Goal: Check status: Check status

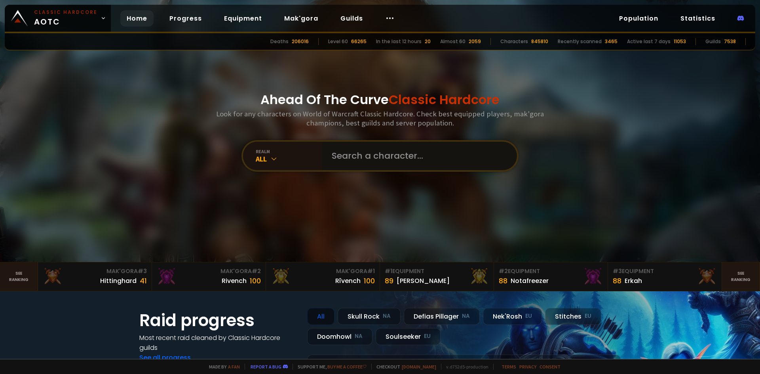
click at [382, 148] on input "text" at bounding box center [417, 156] width 181 height 29
type input "Estimation"
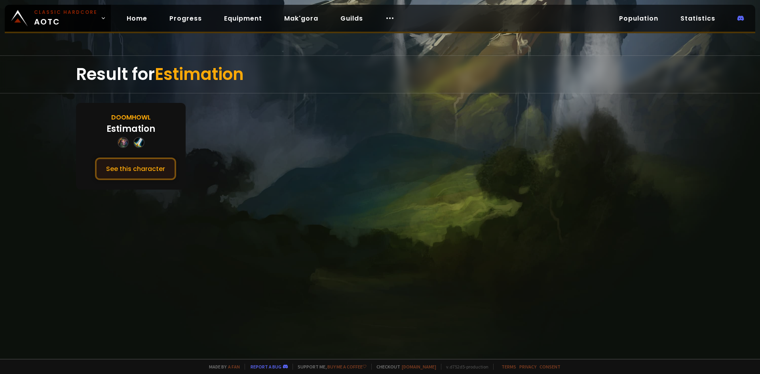
click at [148, 174] on button "See this character" at bounding box center [135, 169] width 81 height 23
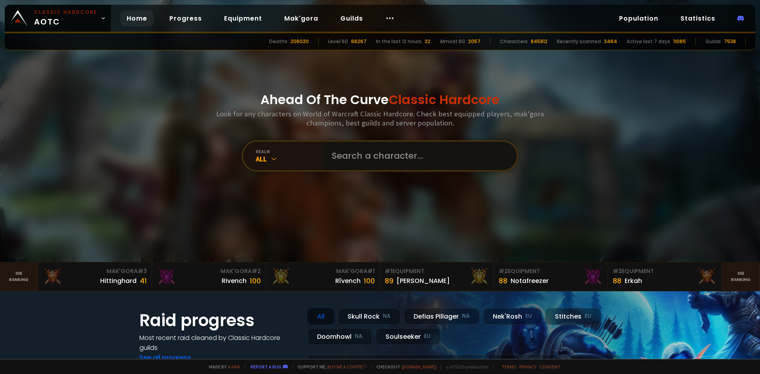
click at [401, 158] on input "text" at bounding box center [417, 156] width 181 height 29
type input "Moch"
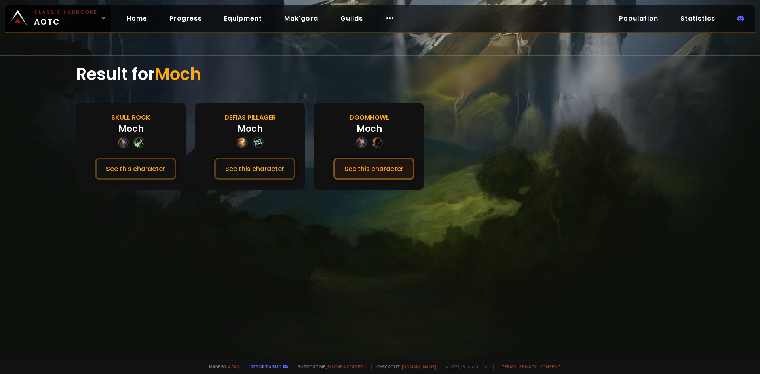
click at [357, 169] on button "See this character" at bounding box center [373, 169] width 81 height 23
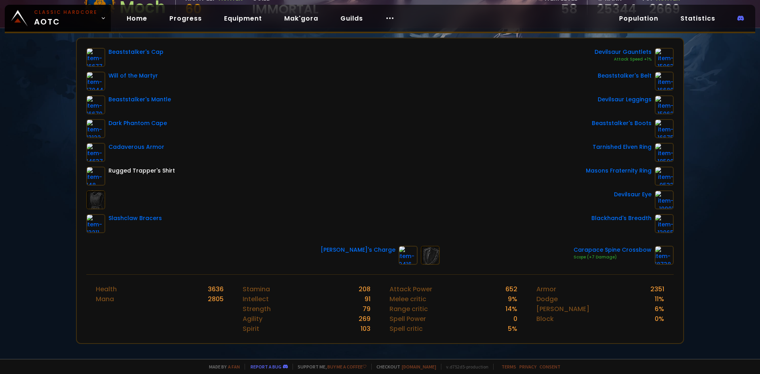
scroll to position [79, 0]
